Goal: Task Accomplishment & Management: Use online tool/utility

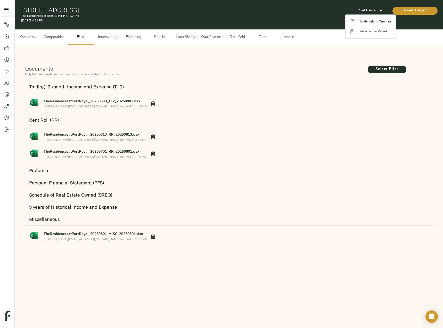
click at [103, 36] on div at bounding box center [221, 164] width 443 height 328
click at [112, 38] on span "Underwriting" at bounding box center [106, 37] width 21 height 6
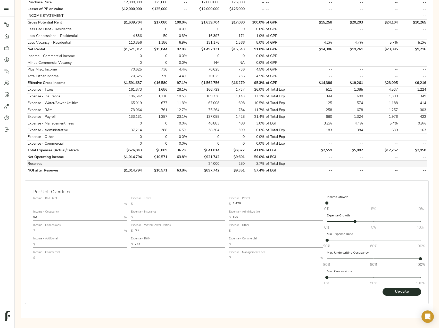
scroll to position [133, 0]
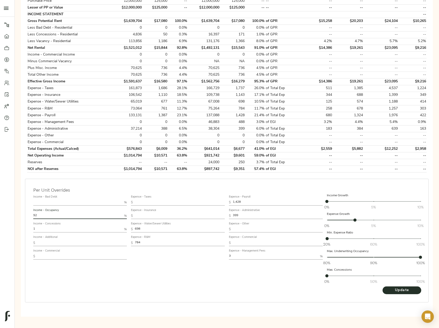
drag, startPoint x: 51, startPoint y: 214, endPoint x: 5, endPoint y: 214, distance: 45.9
click at [32, 214] on div "Income - Bad Debt % Income - Occupancy 92 % Income - Concessions 1 % Income - A…" at bounding box center [80, 239] width 98 height 97
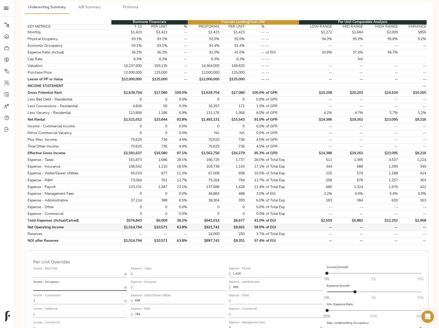
scroll to position [56, 0]
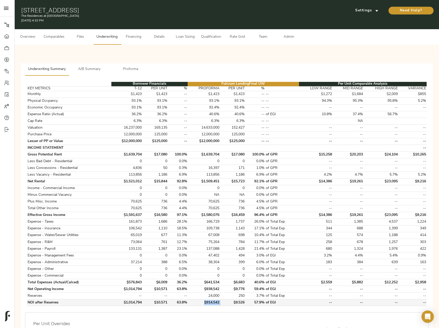
drag, startPoint x: 222, startPoint y: 303, endPoint x: 197, endPoint y: 303, distance: 25.3
click at [197, 303] on tr "NOI after Reserves $1,014,794 $10,571 63.8% $914,542 $9,526 57.9% of EGI -- -- …" at bounding box center [227, 302] width 400 height 7
copy td "$914,542"
click at [93, 70] on span "A/B Summary" at bounding box center [89, 69] width 35 height 6
click at [95, 69] on span "A/B Summary" at bounding box center [89, 69] width 35 height 6
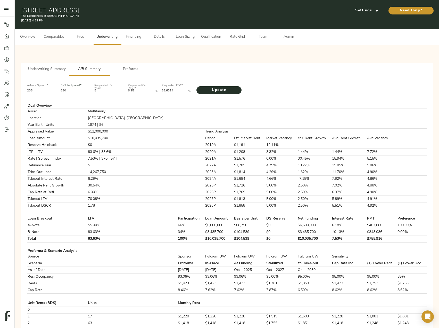
drag, startPoint x: 80, startPoint y: 91, endPoint x: 54, endPoint y: 91, distance: 25.3
click at [54, 91] on div "A-Note Spread   * 235 B-Note Spread   * 630 Requested IO Years 5 Requested Cap …" at bounding box center [227, 89] width 404 height 18
type input "620"
drag, startPoint x: 177, startPoint y: 90, endPoint x: 156, endPoint y: 90, distance: 21.4
click at [156, 90] on div "A-Note Spread   * 235 B-Note Spread   * 620 Requested IO Years 5 Requested Cap …" at bounding box center [227, 89] width 404 height 18
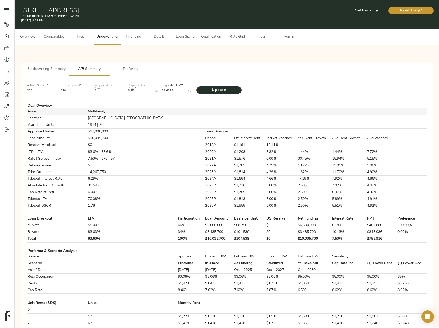
paste LTV "2.8839"
type LTV "82.8839"
click at [220, 91] on span "Update" at bounding box center [219, 90] width 35 height 6
click at [53, 69] on span "Underwriting Summary" at bounding box center [47, 69] width 38 height 6
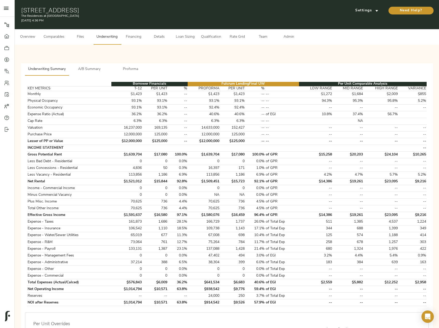
click at [92, 71] on span "A/B Summary" at bounding box center [89, 69] width 35 height 6
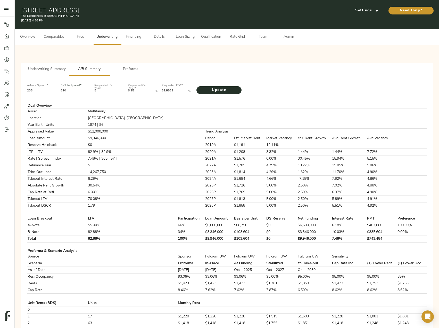
drag, startPoint x: 71, startPoint y: 90, endPoint x: 58, endPoint y: 90, distance: 13.4
click at [58, 90] on div "A-Note Spread   * 235 B-Note Spread   * 620 Requested IO Years 5 Requested Cap …" at bounding box center [227, 89] width 404 height 18
type input "639"
click at [197, 86] on button "Update" at bounding box center [219, 90] width 45 height 8
click at [133, 67] on span "Proforma" at bounding box center [130, 69] width 35 height 6
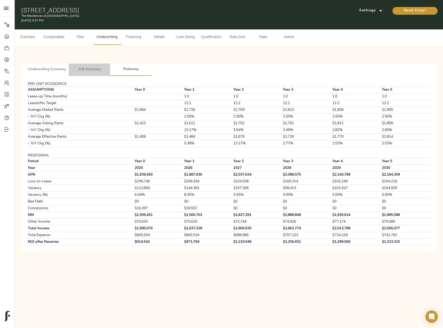
click at [94, 71] on span "A/B Summary" at bounding box center [89, 69] width 35 height 6
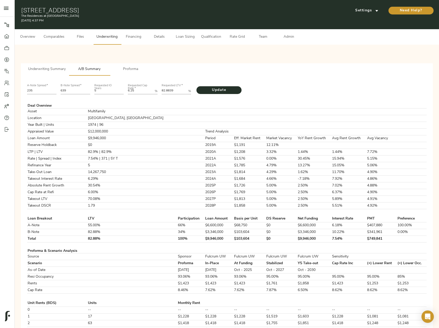
click at [46, 70] on span "Underwriting Summary" at bounding box center [47, 69] width 38 height 6
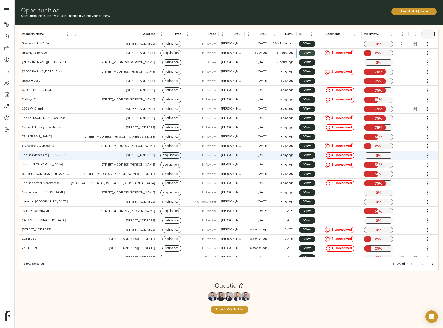
click at [309, 52] on span "View" at bounding box center [307, 52] width 6 height 5
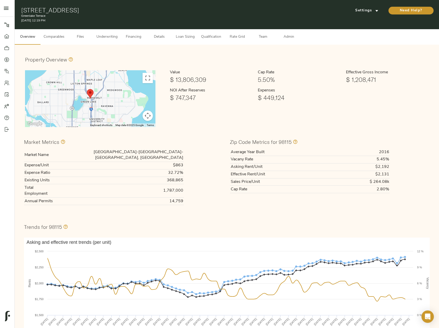
click at [82, 37] on span "Files" at bounding box center [81, 37] width 20 height 6
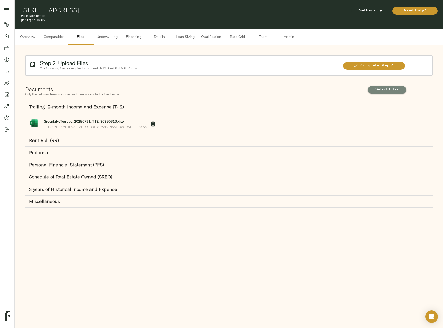
click at [373, 86] on span "Select Files" at bounding box center [387, 90] width 39 height 8
click at [0, 0] on input "Select Files" at bounding box center [0, 0] width 0 height 0
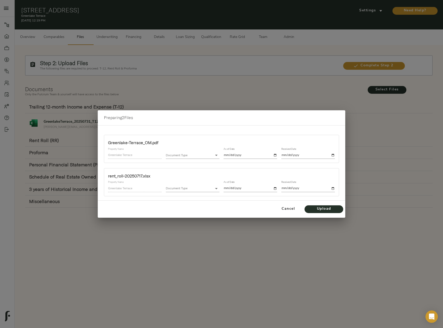
click at [200, 155] on body "Greenlake Terrace - 7415 5th Ave NE, Seattle, WA 98115 Pipeline Dashboard Portf…" at bounding box center [221, 190] width 443 height 380
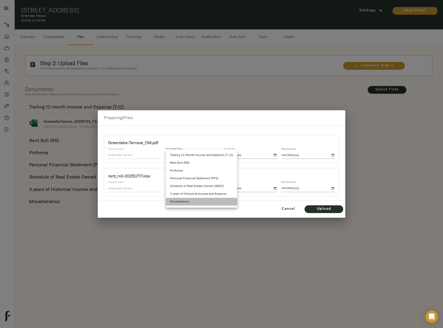
click at [187, 201] on li "Miscellaneous" at bounding box center [201, 202] width 71 height 8
type input "miscellaneous"
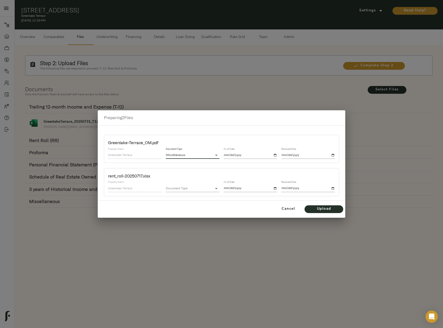
click at [277, 154] on input "date" at bounding box center [251, 155] width 54 height 7
type input "2025-08-13"
click at [334, 156] on input "date" at bounding box center [308, 155] width 54 height 7
type input "2025-08-13"
click at [201, 186] on body "Greenlake Terrace - 7415 5th Ave NE, Seattle, WA 98115 Pipeline Dashboard Portf…" at bounding box center [221, 190] width 443 height 380
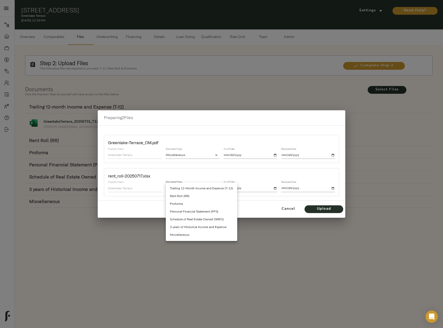
click at [195, 198] on li "Rent Roll (RR)" at bounding box center [201, 196] width 71 height 8
type input "rent_roll"
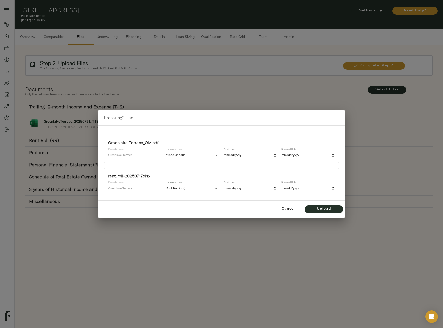
click at [278, 189] on div "As of Date" at bounding box center [251, 186] width 58 height 15
click at [275, 189] on input "date" at bounding box center [251, 188] width 54 height 7
type input "2025-07-17"
click at [332, 189] on input "date" at bounding box center [308, 188] width 54 height 7
type input "2025-08-13"
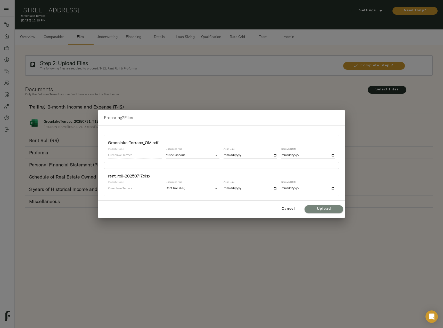
click at [330, 211] on span "Upload" at bounding box center [324, 209] width 28 height 6
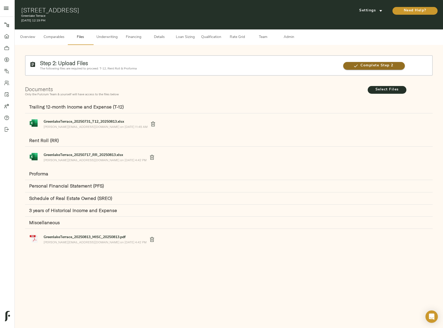
click at [383, 66] on span "Complete Step 2" at bounding box center [374, 65] width 62 height 6
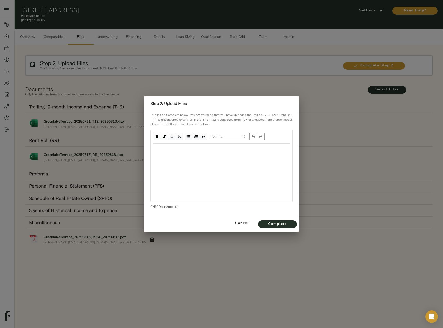
click at [193, 159] on div at bounding box center [222, 172] width 142 height 58
click at [179, 147] on div "Edit text" at bounding box center [221, 149] width 137 height 6
click at [286, 223] on span "Complete" at bounding box center [277, 224] width 28 height 6
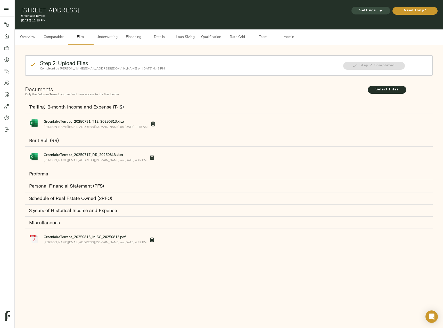
click at [377, 12] on span "Settings" at bounding box center [371, 10] width 28 height 6
click at [371, 20] on span "Underwriting Template" at bounding box center [375, 21] width 31 height 5
click at [377, 19] on span "Underwriting Template" at bounding box center [375, 21] width 31 height 5
click at [106, 33] on div at bounding box center [221, 164] width 443 height 328
click at [108, 38] on span "Underwriting" at bounding box center [106, 37] width 21 height 6
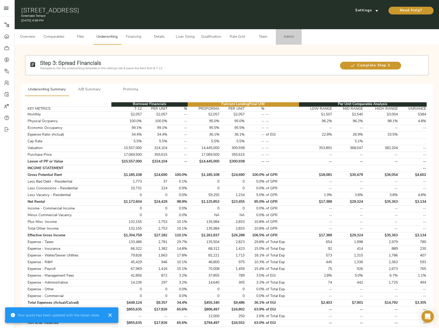
click at [288, 40] on span "Admin" at bounding box center [289, 37] width 20 height 6
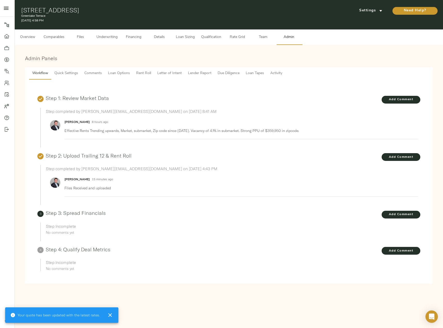
click at [138, 75] on span "Rent Roll" at bounding box center [143, 73] width 15 height 6
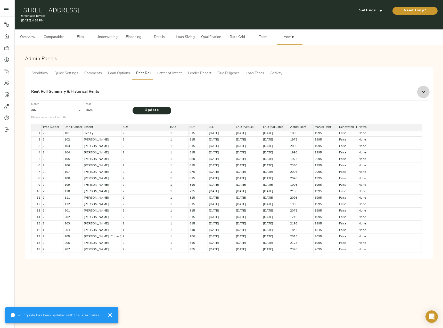
click at [423, 91] on icon at bounding box center [424, 92] width 6 height 6
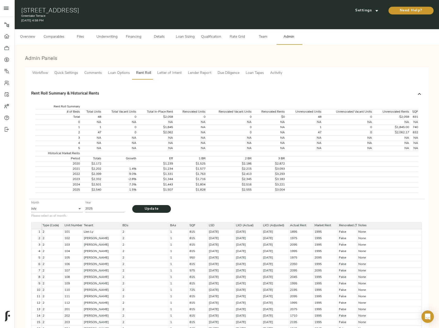
click at [103, 37] on span "Underwriting" at bounding box center [106, 37] width 21 height 6
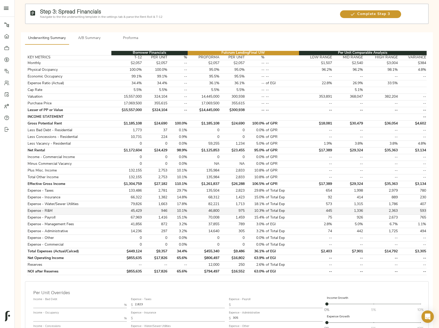
scroll to position [52, 0]
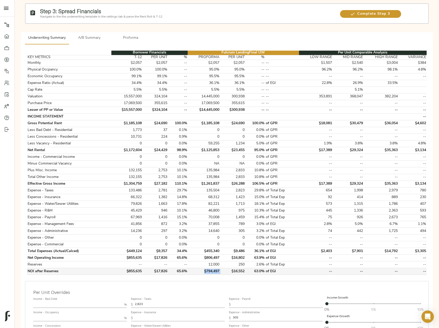
drag, startPoint x: 223, startPoint y: 271, endPoint x: 200, endPoint y: 272, distance: 22.7
click at [200, 272] on tr "NOI after Reserves $855,635 $17,826 65.6% $794,497 $16,552 63.0% of EGI -- -- -…" at bounding box center [227, 271] width 400 height 7
copy td "$794,497"
click at [90, 41] on button "A/B Summary" at bounding box center [89, 38] width 41 height 12
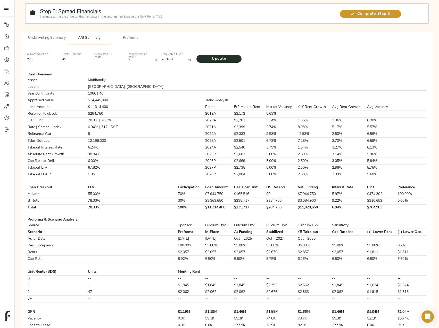
scroll to position [0, 0]
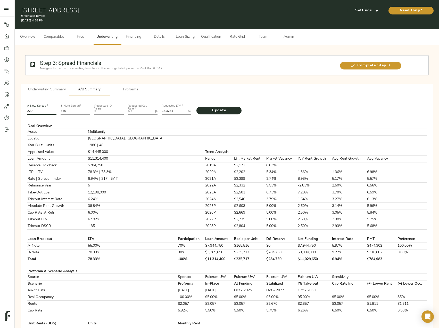
drag, startPoint x: 42, startPoint y: 111, endPoint x: 17, endPoint y: 113, distance: 24.8
click at [18, 113] on div "Step 3: Spread Financials Navigate to the the underwriting template in the sett…" at bounding box center [227, 312] width 425 height 534
type input "235"
drag, startPoint x: 74, startPoint y: 112, endPoint x: 47, endPoint y: 113, distance: 27.4
click at [47, 113] on div "A-Note Spread   * 235 B-Note Spread   * 545 Requested IO Years 5 Requested Cap …" at bounding box center [227, 109] width 404 height 18
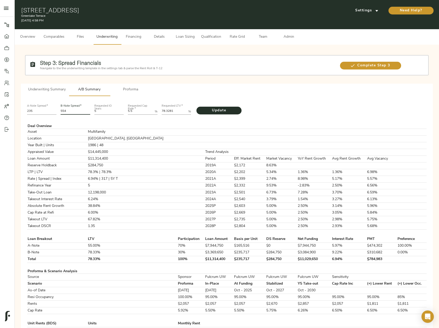
type input "554"
drag, startPoint x: 42, startPoint y: 109, endPoint x: 15, endPoint y: 114, distance: 27.1
click at [15, 114] on div "Step 3: Spread Financials Navigate to the the underwriting template in the sett…" at bounding box center [227, 312] width 425 height 534
type input "230"
click at [76, 112] on input "554" at bounding box center [76, 111] width 30 height 6
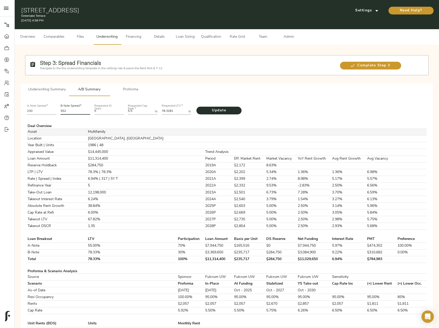
type input "552"
drag, startPoint x: 183, startPoint y: 111, endPoint x: 135, endPoint y: 112, distance: 48.3
click at [162, 112] on LTV "78.328" at bounding box center [174, 111] width 25 height 6
drag, startPoint x: 174, startPoint y: 111, endPoint x: 143, endPoint y: 109, distance: 31.8
click at [145, 110] on div "A-Note Spread   * 230 B-Note Spread   * 552 Requested IO Years 5 Requested Cap …" at bounding box center [227, 109] width 404 height 18
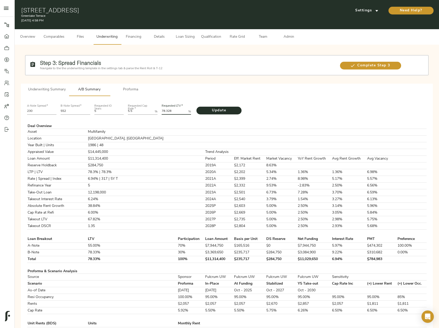
paste LTV "7.9822"
type LTV "77.9822"
click at [222, 112] on span "Update" at bounding box center [219, 110] width 35 height 6
drag, startPoint x: 259, startPoint y: 259, endPoint x: 241, endPoint y: 262, distance: 18.0
click at [241, 262] on tr "Total 77.98% 100% $11,264,500 $234,677 $298,250 $10,966,250 7.02% $790,651" at bounding box center [227, 259] width 400 height 7
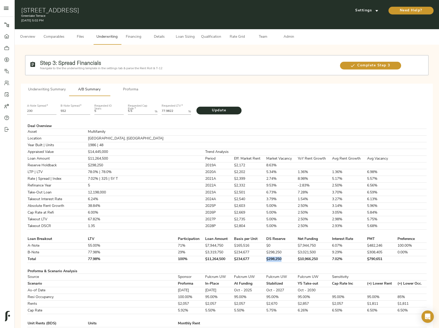
copy tr "$298,250"
click at [45, 112] on input "230" at bounding box center [42, 111] width 30 height 6
type input "235"
click at [73, 111] on input "552" at bounding box center [76, 111] width 30 height 6
type input "554"
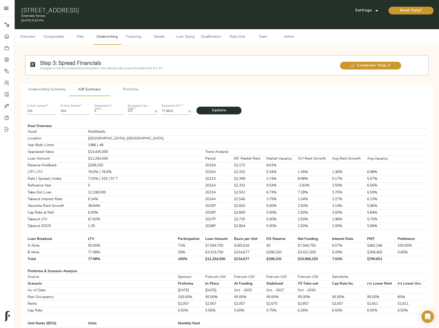
click at [179, 111] on LTV "77.9822" at bounding box center [174, 111] width 25 height 6
drag, startPoint x: 176, startPoint y: 111, endPoint x: 139, endPoint y: 112, distance: 37.2
click at [140, 112] on div "A-Note Spread   * 235 B-Note Spread   * 554 Requested IO Years 5 Requested Cap …" at bounding box center [227, 109] width 404 height 18
paste LTV "5541"
type LTV "77.5541"
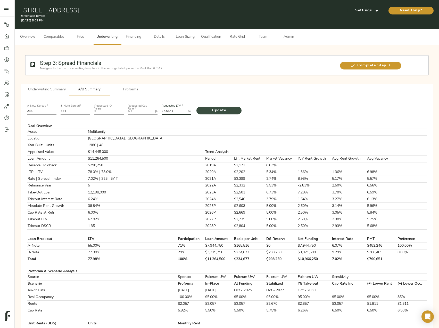
click at [211, 111] on span "Update" at bounding box center [219, 110] width 35 height 6
drag, startPoint x: 263, startPoint y: 257, endPoint x: 242, endPoint y: 261, distance: 21.6
click at [242, 261] on tr "Total 77.55% 100% $11,202,600 $233,388 $295,500 $10,907,100 7.05% $789,525" at bounding box center [227, 259] width 400 height 7
copy tr "$295,500"
drag, startPoint x: 75, startPoint y: 111, endPoint x: 45, endPoint y: 114, distance: 29.6
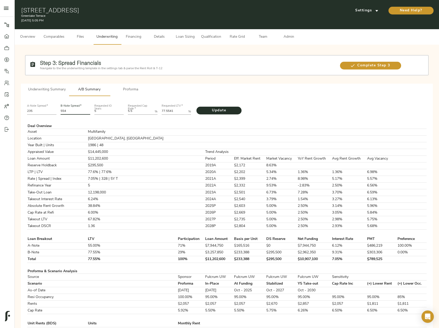
click at [45, 114] on div "A-Note Spread   * 235 B-Note Spread   * 554 Requested IO Years 5 Requested Cap …" at bounding box center [227, 109] width 404 height 18
type input "534"
click at [183, 110] on LTV "77.5542" at bounding box center [174, 111] width 25 height 6
drag, startPoint x: 178, startPoint y: 110, endPoint x: 99, endPoint y: 120, distance: 79.6
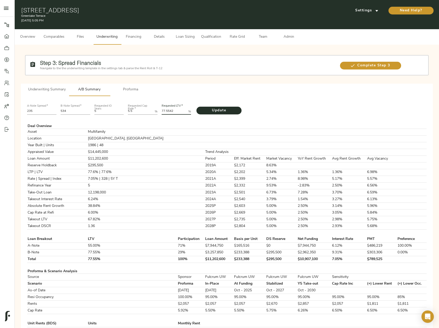
paste LTV "6.0701"
type LTV "76.0701"
click at [213, 111] on span "Update" at bounding box center [219, 110] width 35 height 6
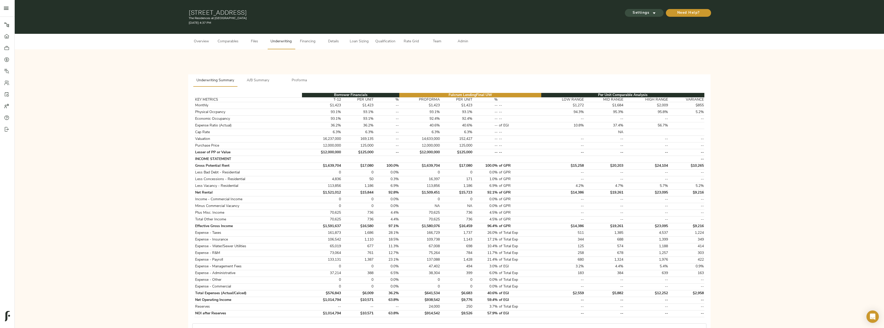
click at [638, 11] on span "Settings" at bounding box center [644, 13] width 28 height 6
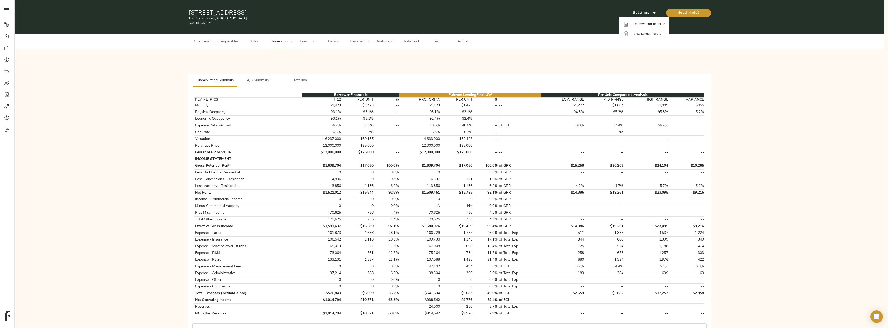
click at [642, 18] on ul "Underwriting Template View Lender Report" at bounding box center [644, 29] width 50 height 24
click at [641, 22] on span "Underwriting Template" at bounding box center [648, 24] width 31 height 5
drag, startPoint x: 443, startPoint y: 312, endPoint x: 412, endPoint y: 314, distance: 30.8
click at [412, 314] on div at bounding box center [444, 164] width 888 height 328
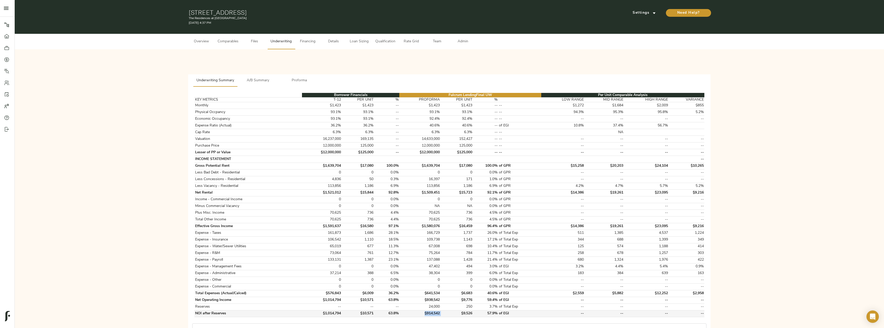
drag, startPoint x: 426, startPoint y: 313, endPoint x: 444, endPoint y: 313, distance: 17.8
click at [444, 313] on tr "NOI after Reserves $1,014,794 $10,571 63.8% $914,542 $9,526 57.9% of EGI -- -- …" at bounding box center [449, 313] width 510 height 7
copy td "$914,542"
click at [253, 79] on span "A/B Summary" at bounding box center [257, 80] width 35 height 6
click at [266, 77] on button "A/B Summary" at bounding box center [257, 80] width 41 height 12
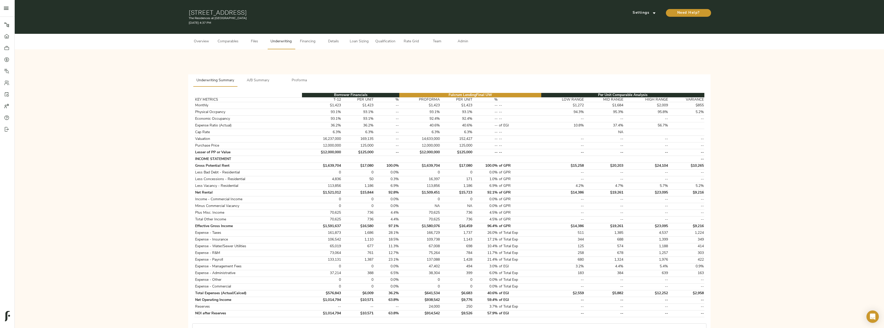
click at [249, 83] on span "A/B Summary" at bounding box center [257, 80] width 35 height 6
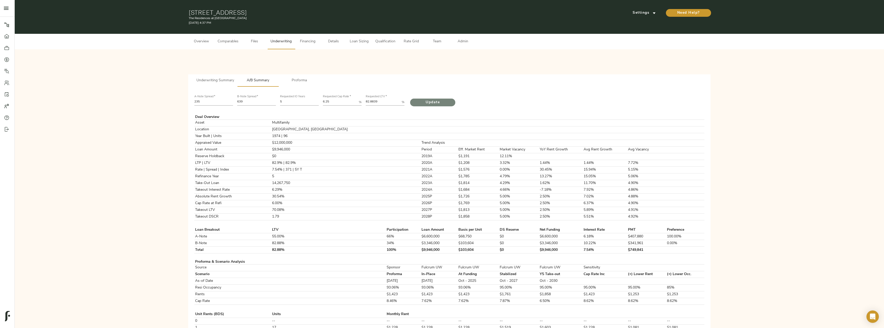
click at [442, 102] on span "Update" at bounding box center [432, 102] width 35 height 6
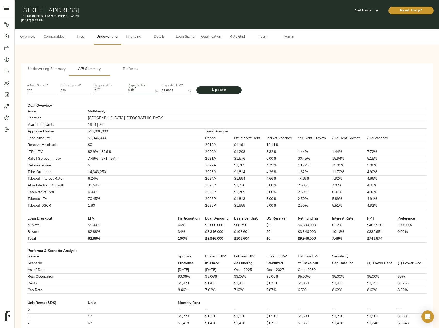
drag, startPoint x: 140, startPoint y: 91, endPoint x: 121, endPoint y: 92, distance: 19.1
click at [121, 92] on div "A-Note Spread   * 235 B-Note Spread   * 639 Requested IO Years 5 Requested Cap …" at bounding box center [227, 89] width 404 height 18
type Rate "6"
click at [197, 86] on button "Update" at bounding box center [219, 90] width 45 height 8
click at [53, 70] on span "Underwriting Summary" at bounding box center [47, 69] width 38 height 6
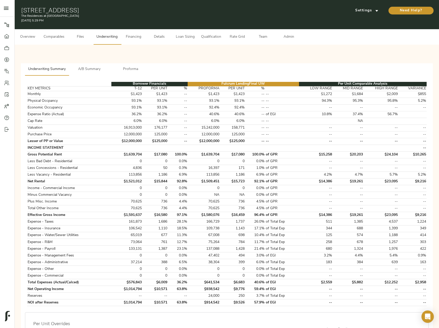
click at [162, 38] on span "Details" at bounding box center [160, 37] width 20 height 6
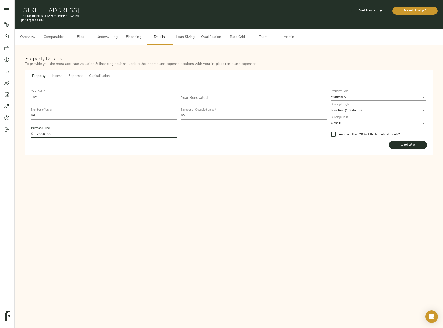
drag, startPoint x: 67, startPoint y: 134, endPoint x: 19, endPoint y: 135, distance: 48.0
click at [19, 135] on div "Property Details To provide you the most accurate valuation & financing options…" at bounding box center [229, 105] width 429 height 120
click at [126, 68] on div "Property Details To provide you the most accurate valuation & financing options…" at bounding box center [229, 61] width 410 height 15
click at [101, 77] on span "Capitalization" at bounding box center [99, 76] width 20 height 6
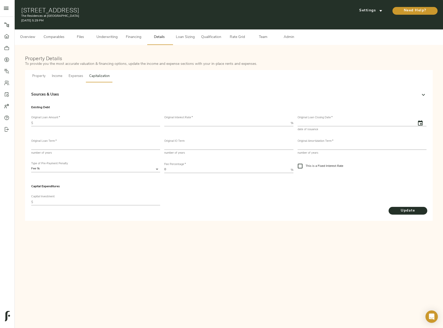
click at [81, 79] on span "Expenses" at bounding box center [76, 76] width 14 height 6
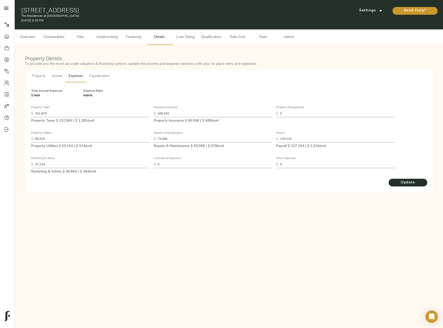
click at [59, 79] on span "Income" at bounding box center [57, 76] width 11 height 6
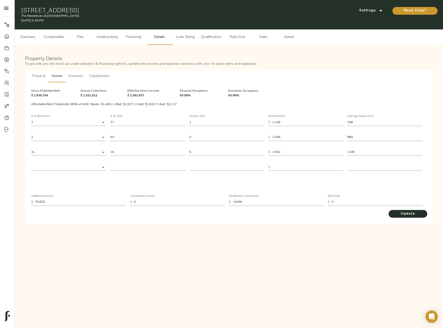
click at [39, 78] on span "Property" at bounding box center [38, 76] width 13 height 6
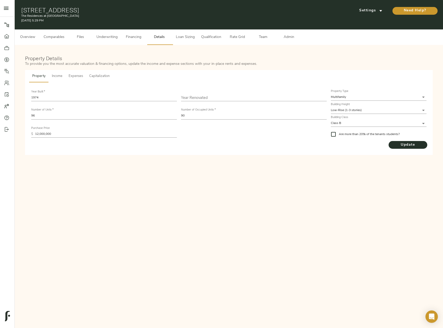
click at [140, 38] on span "Financing" at bounding box center [134, 37] width 20 height 6
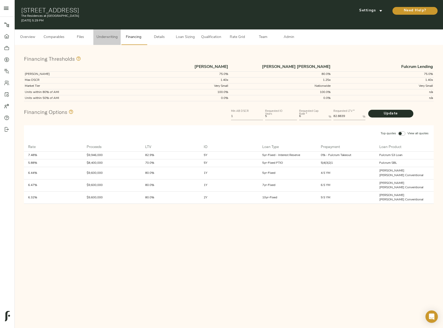
click at [116, 39] on span "Underwriting" at bounding box center [106, 37] width 21 height 6
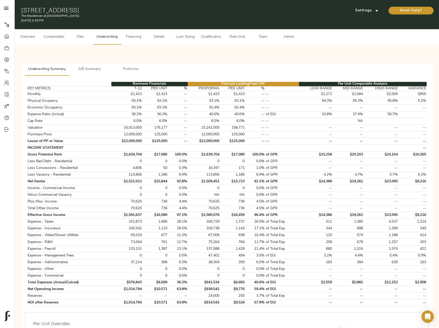
click at [91, 68] on span "A/B Summary" at bounding box center [89, 69] width 35 height 6
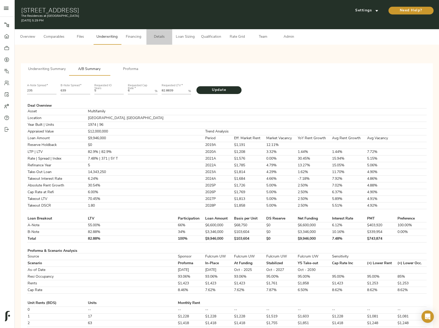
click at [155, 37] on span "Details" at bounding box center [160, 37] width 20 height 6
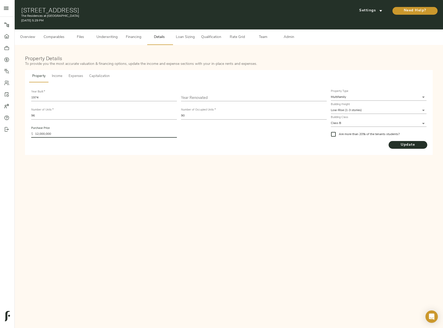
drag, startPoint x: 61, startPoint y: 135, endPoint x: 5, endPoint y: 135, distance: 56.5
click at [5, 135] on div "Pipeline Dashboard Portfolio Quotes Search Users Activity Account Help Sign Out…" at bounding box center [221, 82] width 443 height 165
click at [396, 141] on button "Update" at bounding box center [408, 145] width 39 height 8
click at [108, 36] on span "Underwriting" at bounding box center [106, 37] width 21 height 6
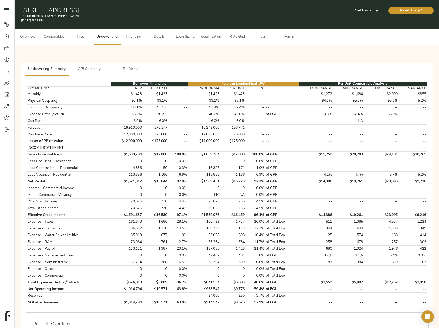
click at [102, 76] on div "Borrower Financials Fulcrum Lending Final UW Per Unit Comparable Analysis KEY M…" at bounding box center [227, 263] width 412 height 374
click at [96, 65] on button "A/B Summary" at bounding box center [89, 69] width 41 height 12
